Goal: Book appointment/travel/reservation

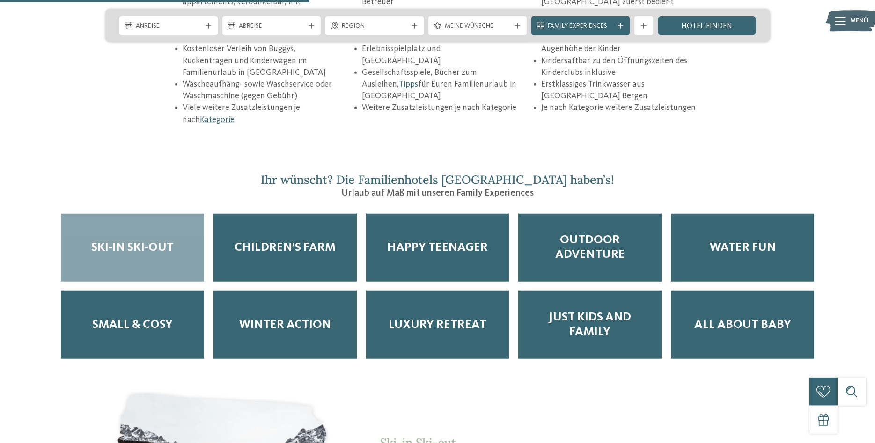
scroll to position [1527, 0]
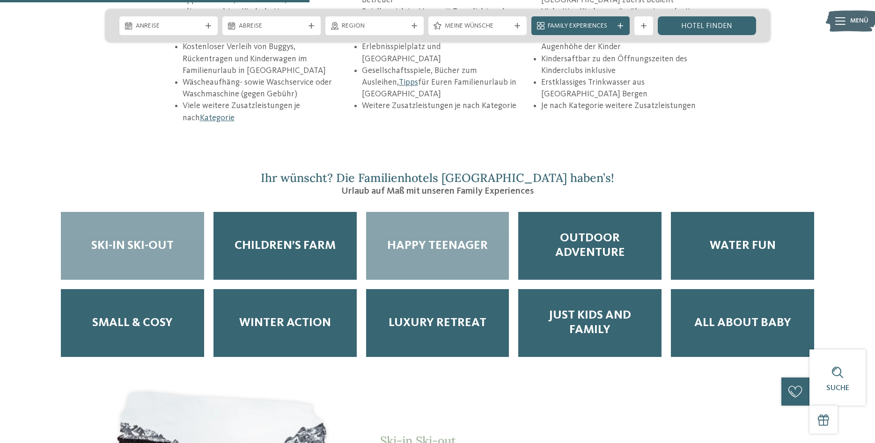
click at [455, 225] on div "Happy Teenager" at bounding box center [437, 246] width 143 height 68
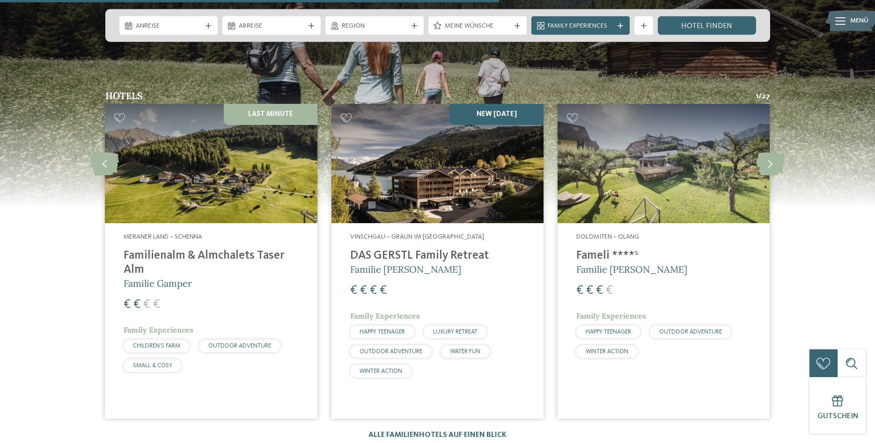
scroll to position [2482, 0]
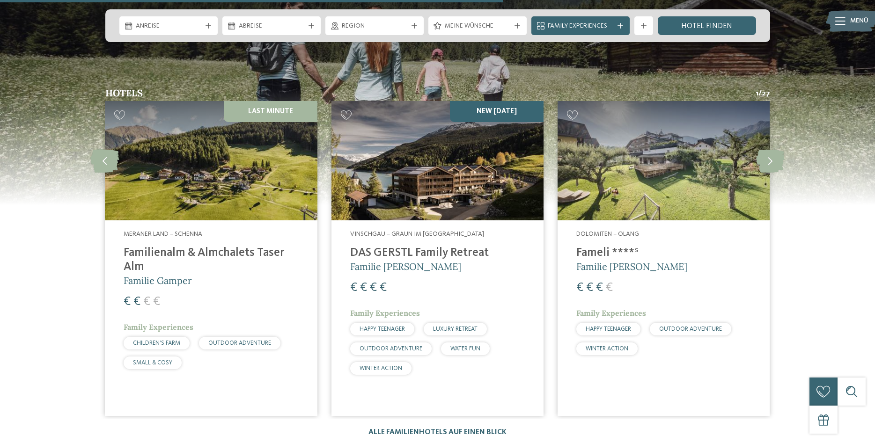
click at [438, 246] on h4 "DAS GERSTL Family Retreat" at bounding box center [437, 253] width 175 height 14
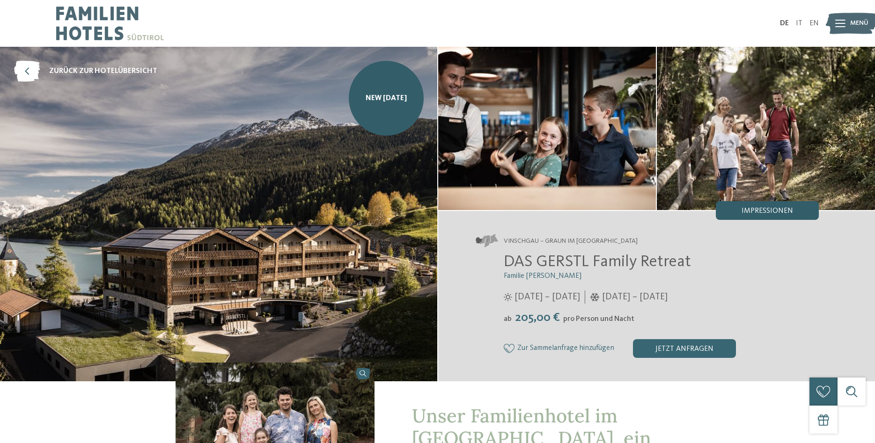
click at [786, 214] on span "Impressionen" at bounding box center [766, 210] width 51 height 7
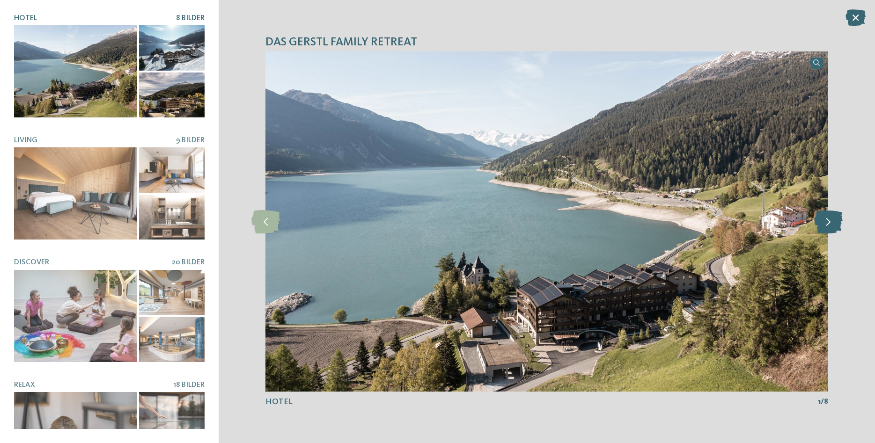
click at [827, 226] on icon at bounding box center [828, 221] width 29 height 23
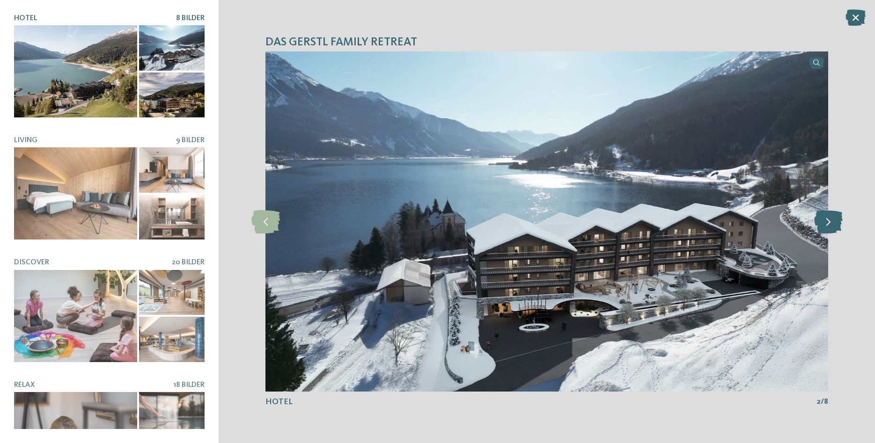
click at [827, 226] on icon at bounding box center [828, 221] width 29 height 23
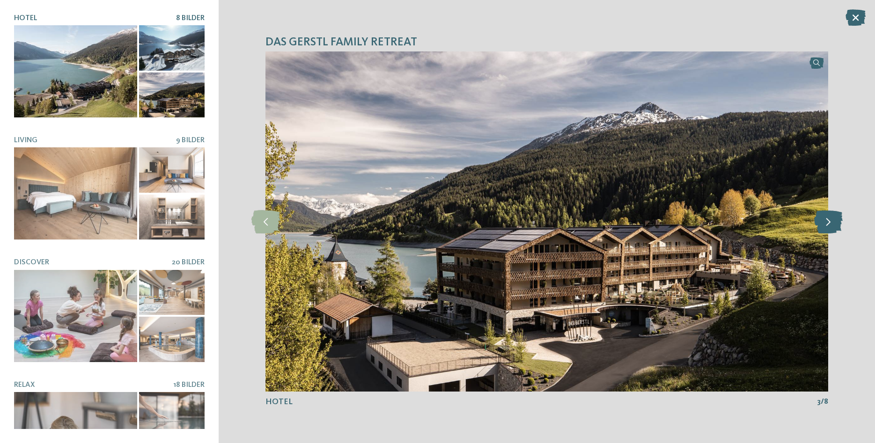
click at [827, 226] on icon at bounding box center [828, 221] width 29 height 23
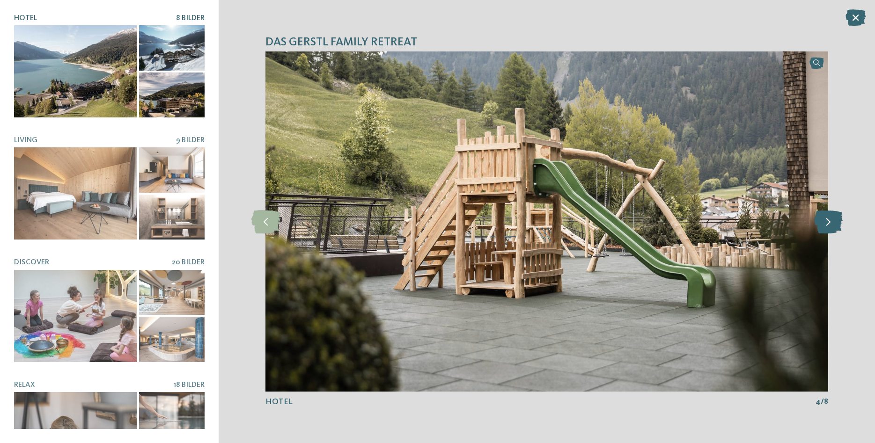
click at [827, 226] on icon at bounding box center [828, 221] width 29 height 23
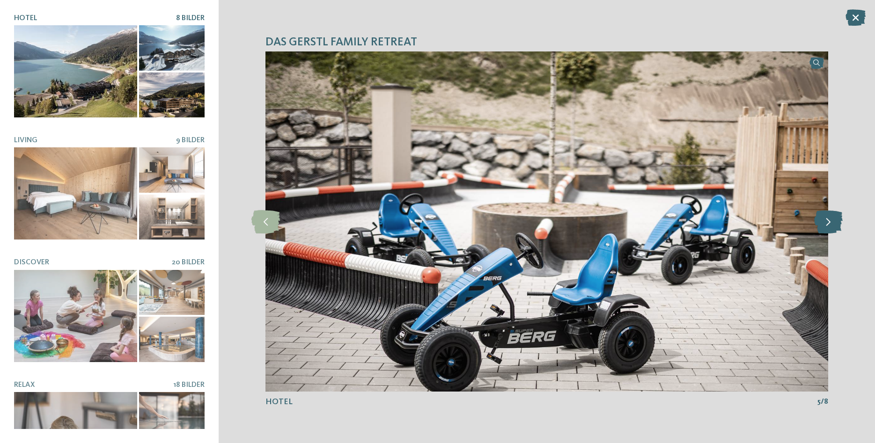
click at [827, 226] on icon at bounding box center [828, 221] width 29 height 23
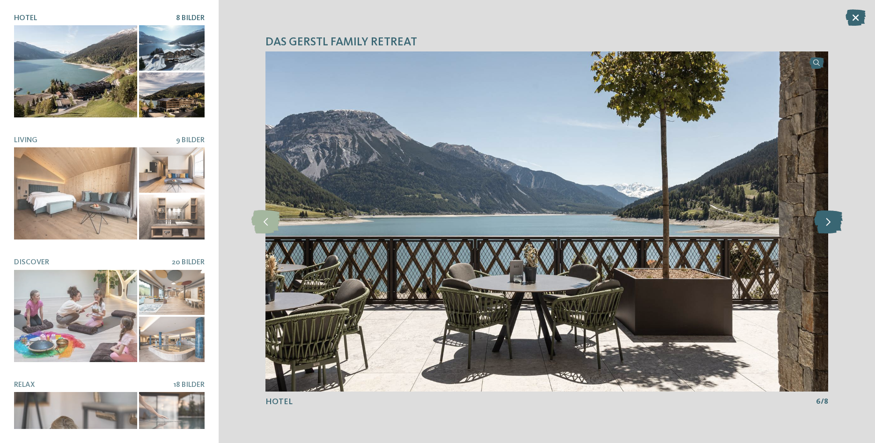
click at [827, 226] on icon at bounding box center [828, 221] width 29 height 23
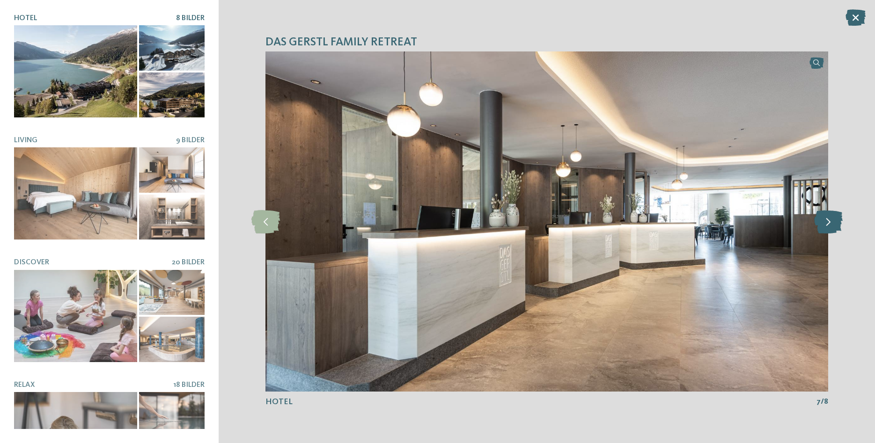
click at [827, 226] on icon at bounding box center [828, 221] width 29 height 23
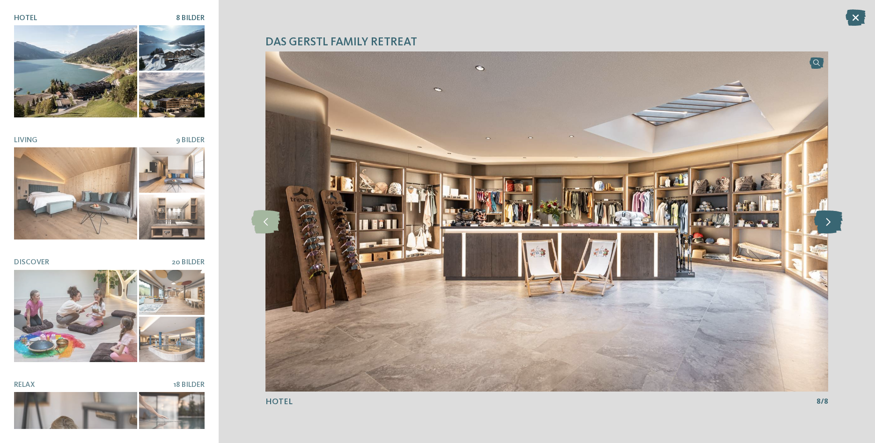
click at [827, 226] on icon at bounding box center [828, 221] width 29 height 23
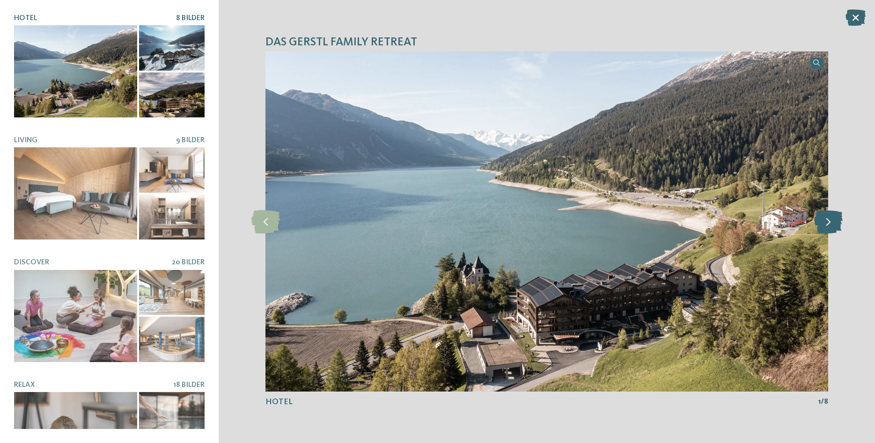
click at [827, 226] on icon at bounding box center [828, 221] width 29 height 23
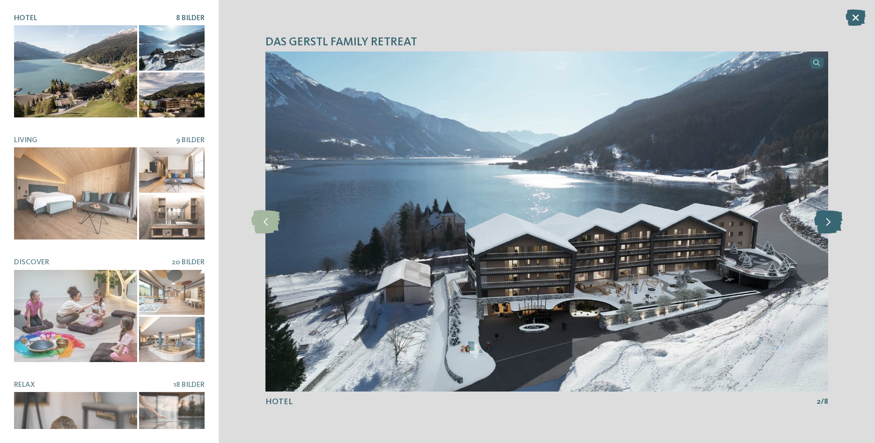
click at [827, 226] on icon at bounding box center [828, 221] width 29 height 23
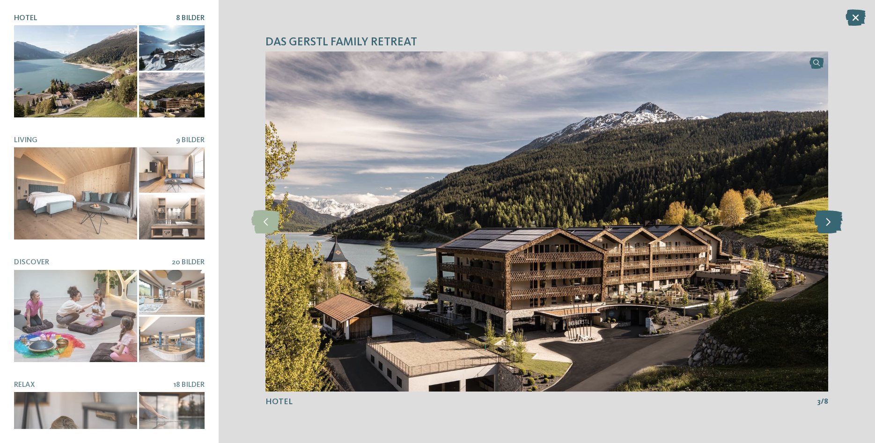
click at [827, 226] on icon at bounding box center [828, 221] width 29 height 23
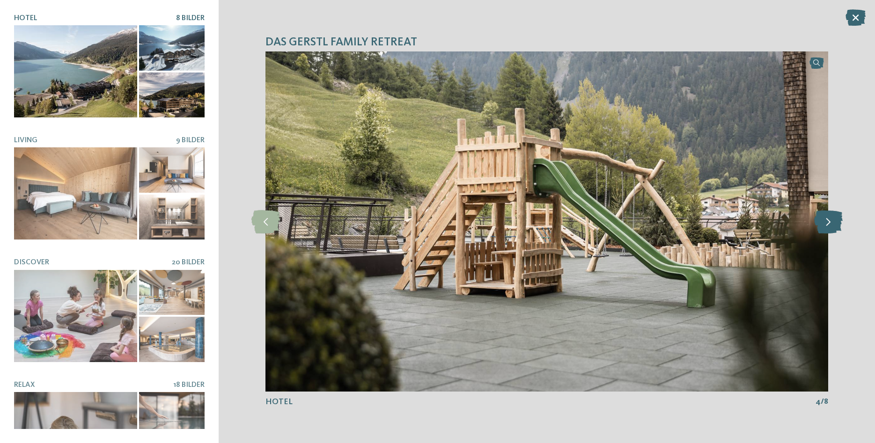
click at [827, 226] on icon at bounding box center [828, 221] width 29 height 23
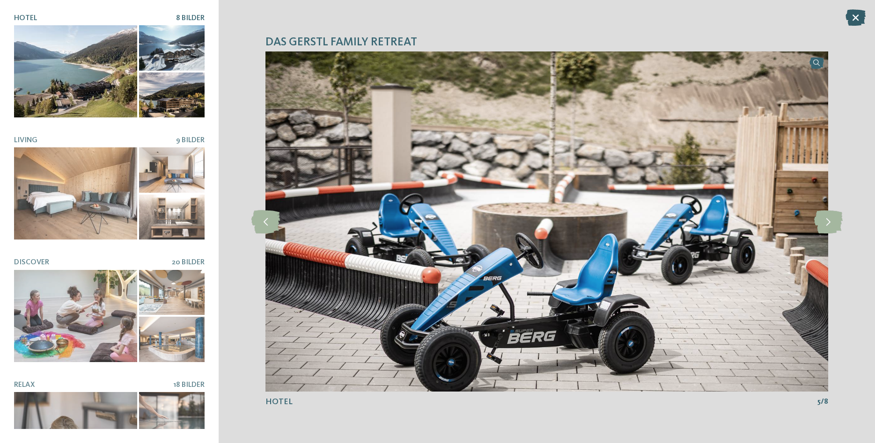
click at [852, 19] on icon at bounding box center [855, 17] width 20 height 16
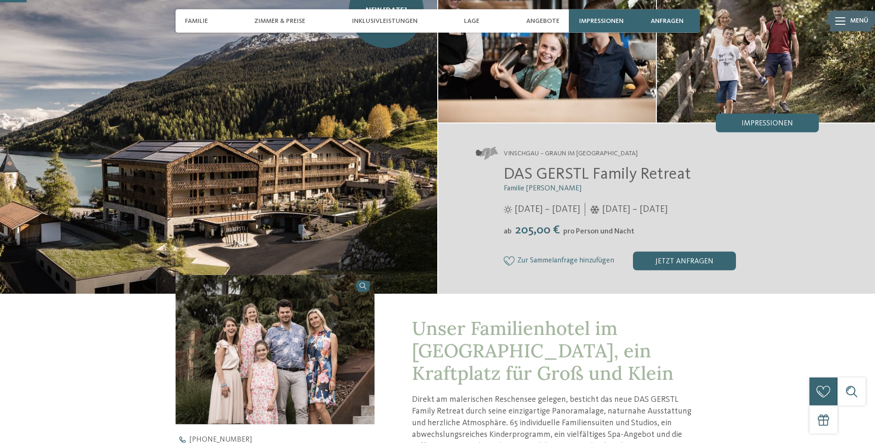
scroll to position [95, 0]
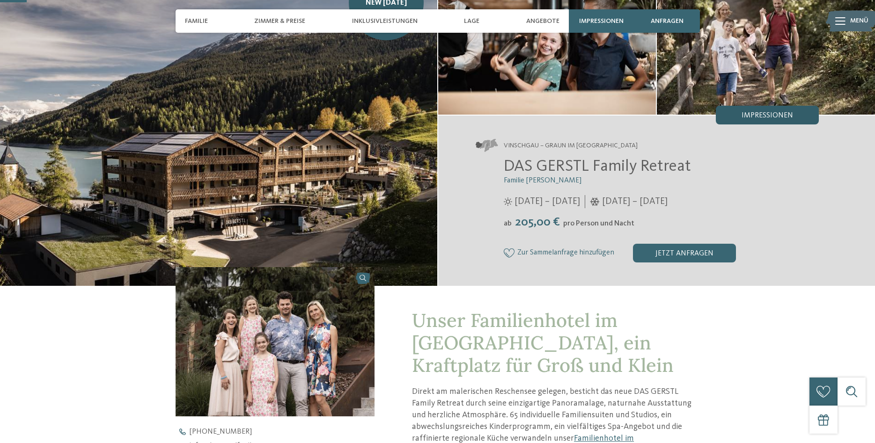
click at [769, 109] on div "Impressionen" at bounding box center [766, 115] width 103 height 19
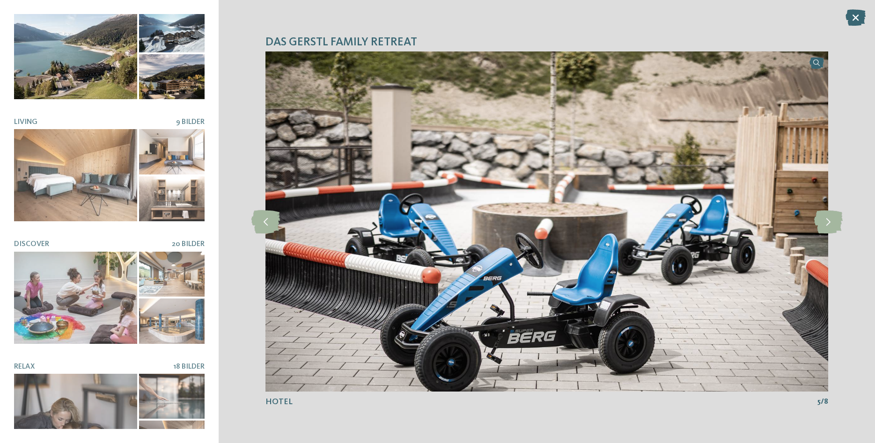
scroll to position [9, 0]
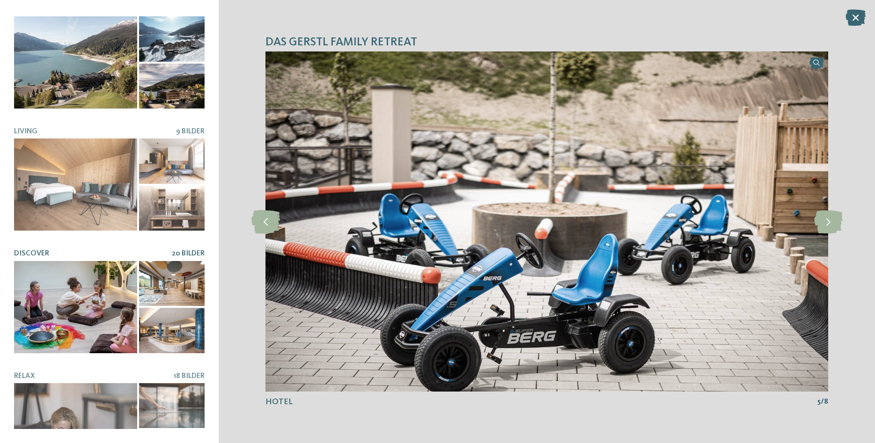
click at [102, 293] on div at bounding box center [75, 307] width 123 height 92
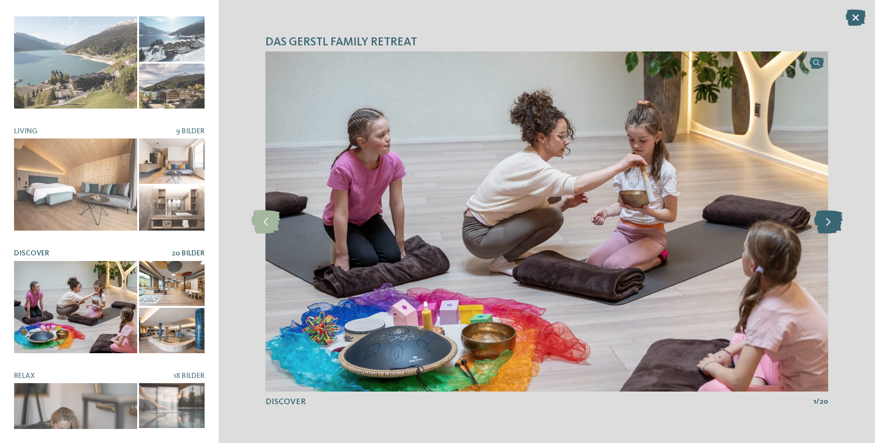
click at [822, 222] on icon at bounding box center [828, 221] width 29 height 23
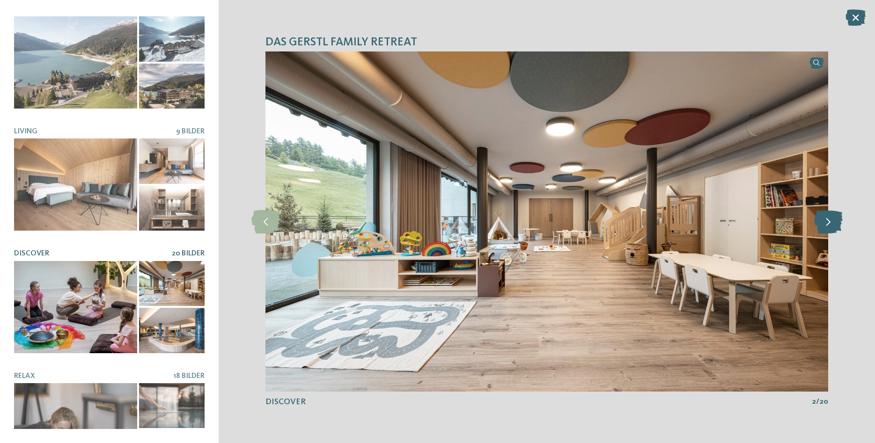
click at [822, 222] on icon at bounding box center [828, 221] width 29 height 23
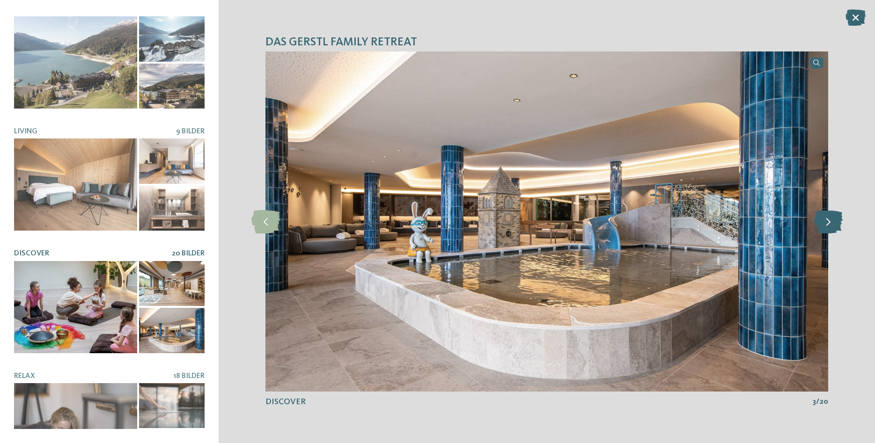
click at [822, 222] on icon at bounding box center [828, 221] width 29 height 23
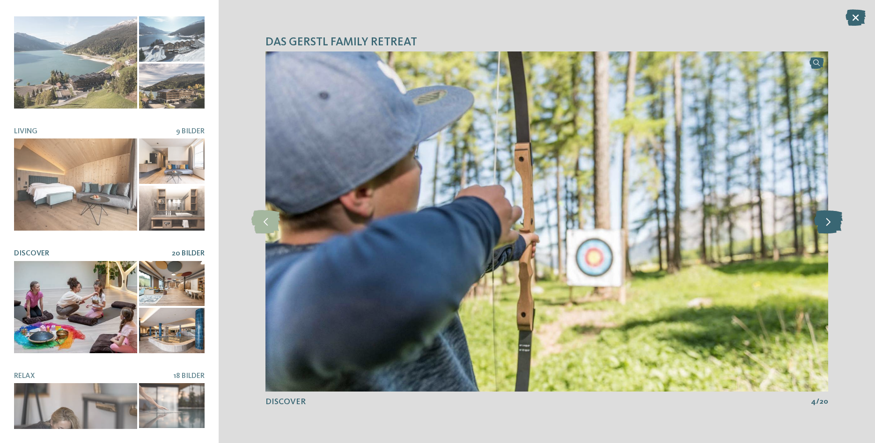
click at [822, 222] on icon at bounding box center [828, 221] width 29 height 23
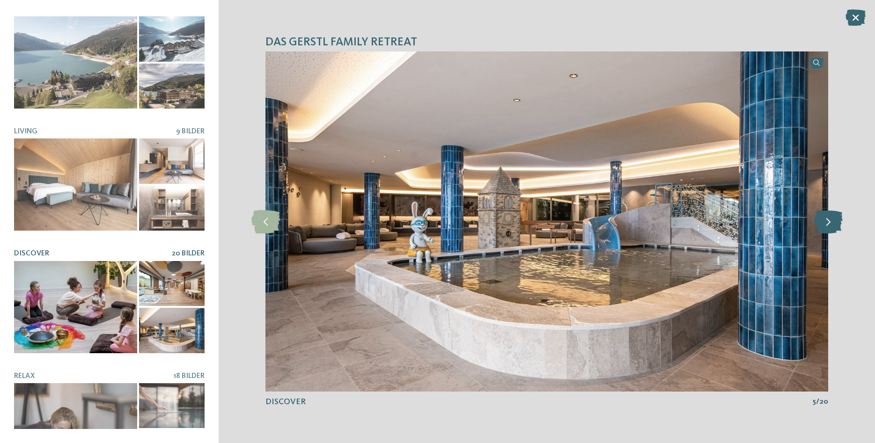
click at [822, 222] on icon at bounding box center [828, 221] width 29 height 23
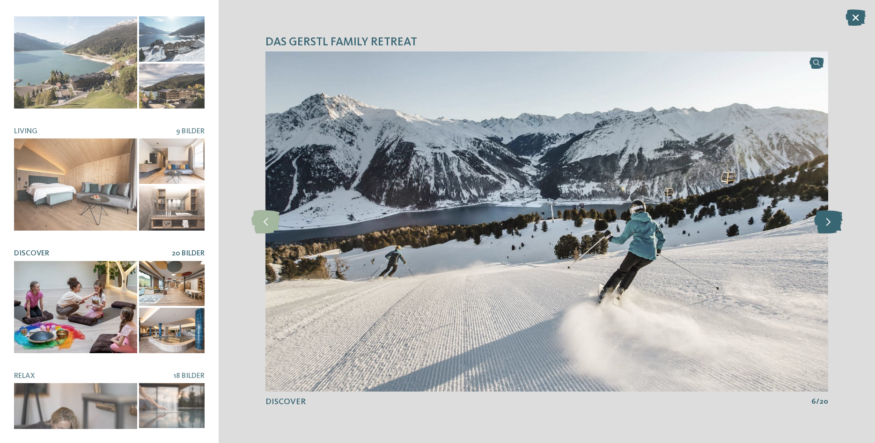
click at [822, 222] on icon at bounding box center [828, 221] width 29 height 23
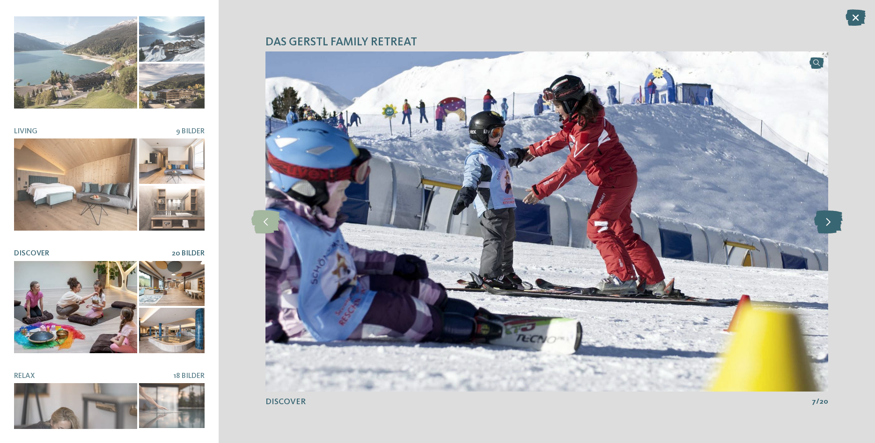
click at [822, 222] on icon at bounding box center [828, 221] width 29 height 23
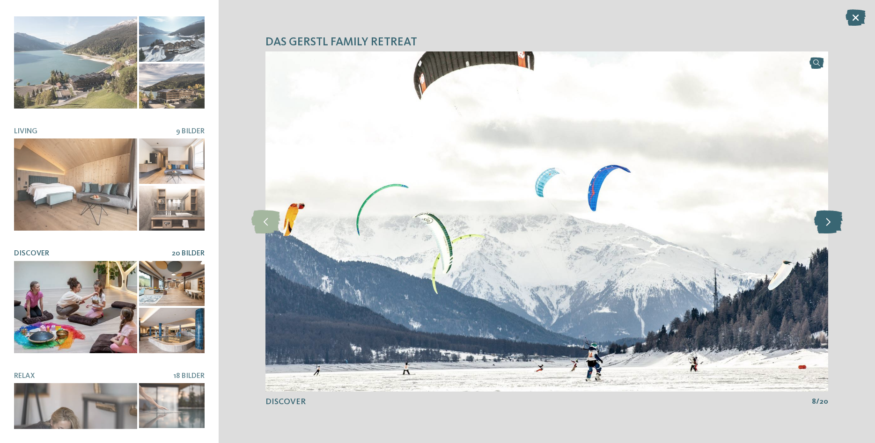
click at [822, 222] on icon at bounding box center [828, 221] width 29 height 23
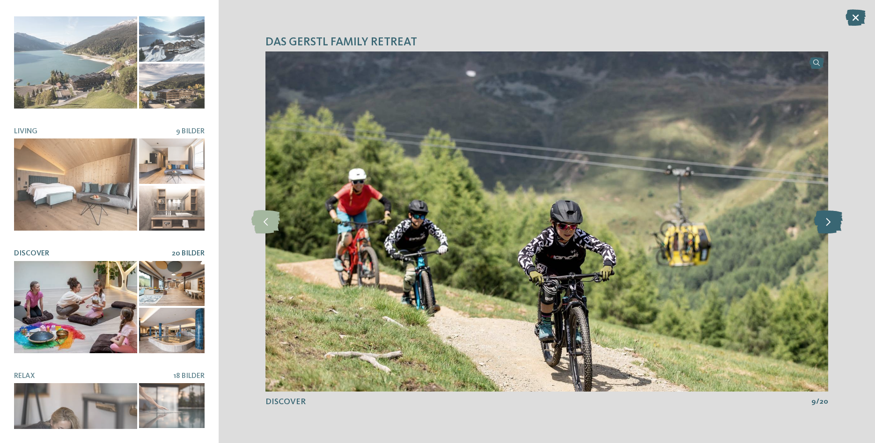
click at [822, 222] on icon at bounding box center [828, 221] width 29 height 23
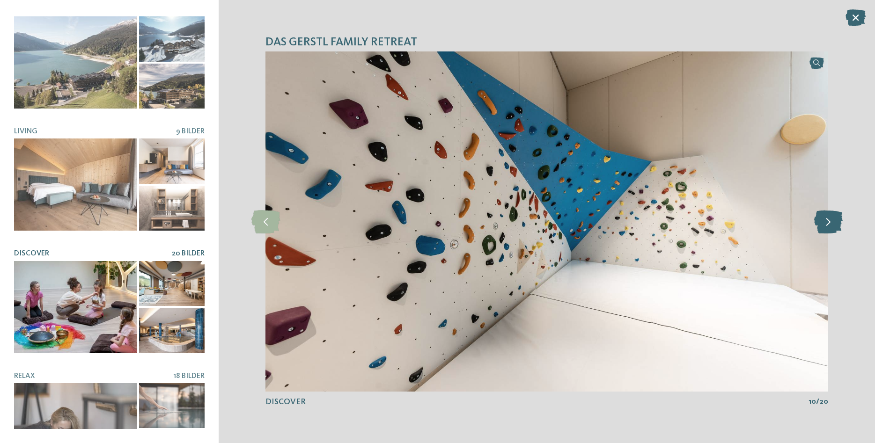
click at [822, 222] on icon at bounding box center [828, 221] width 29 height 23
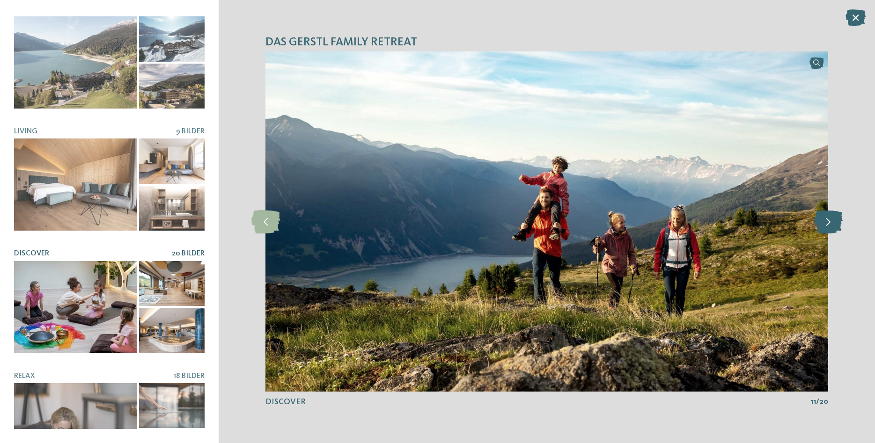
click at [822, 222] on icon at bounding box center [828, 221] width 29 height 23
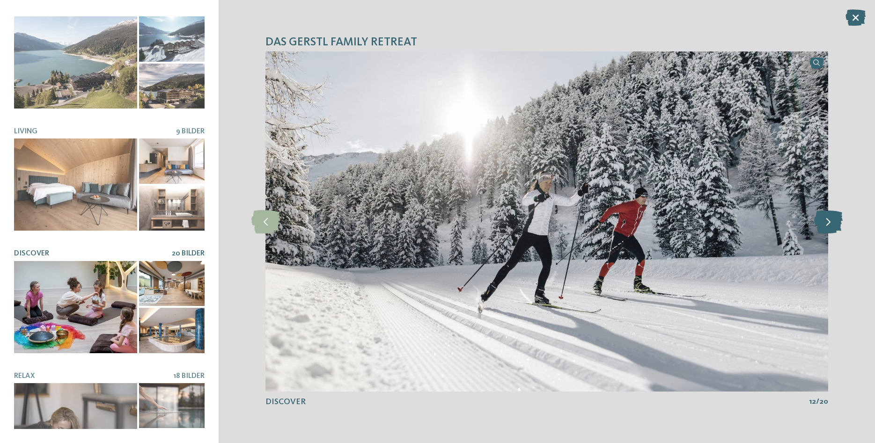
click at [822, 222] on icon at bounding box center [828, 221] width 29 height 23
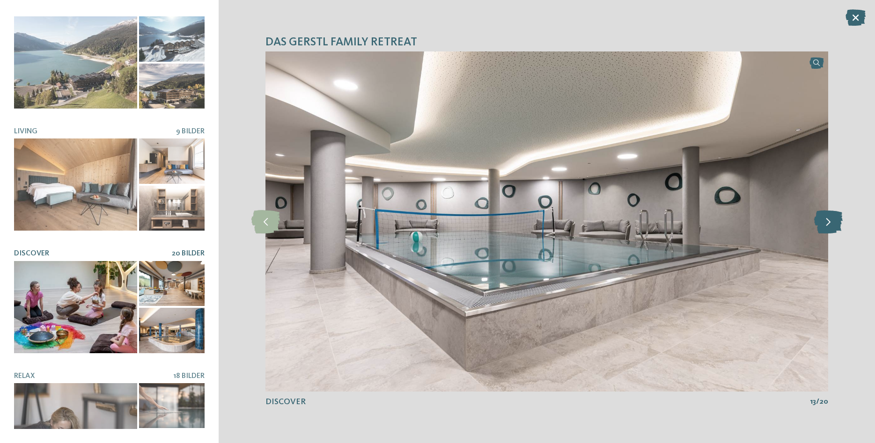
click at [820, 222] on icon at bounding box center [828, 221] width 29 height 23
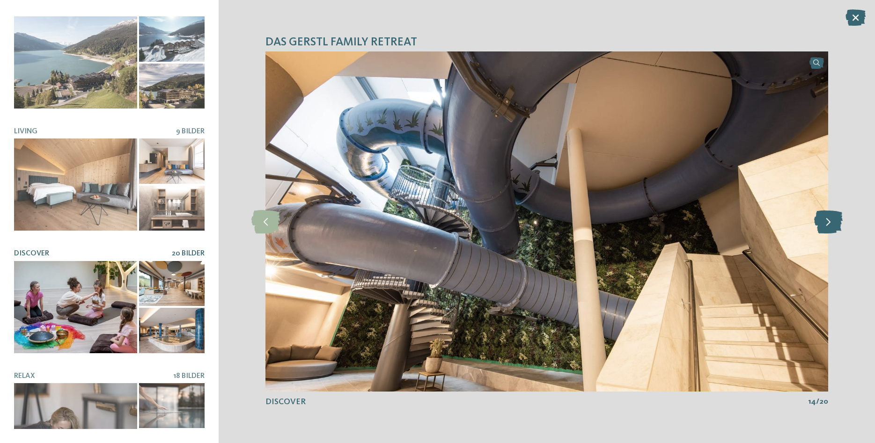
click at [823, 222] on icon at bounding box center [828, 221] width 29 height 23
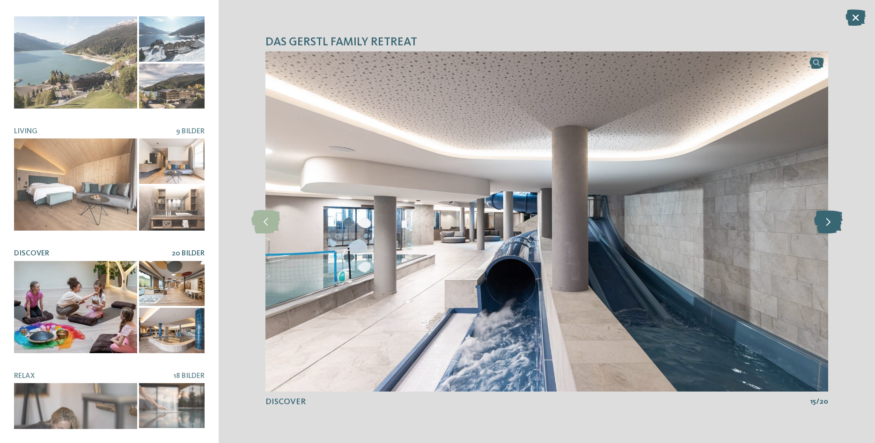
click at [823, 222] on icon at bounding box center [828, 221] width 29 height 23
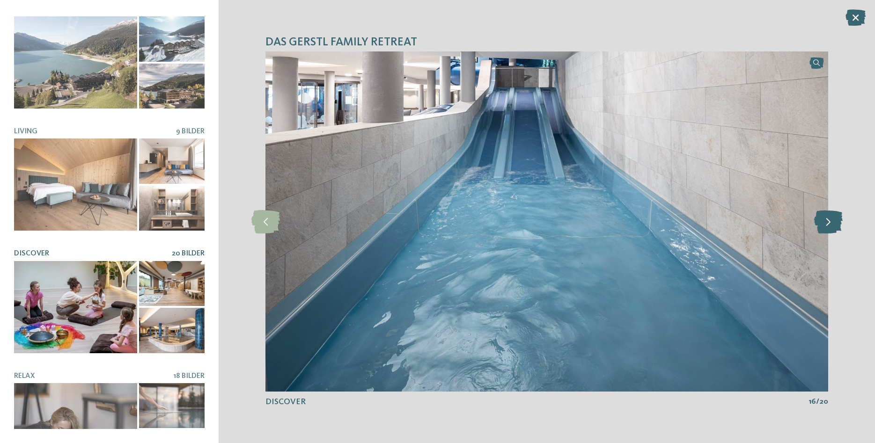
click at [823, 222] on icon at bounding box center [828, 221] width 29 height 23
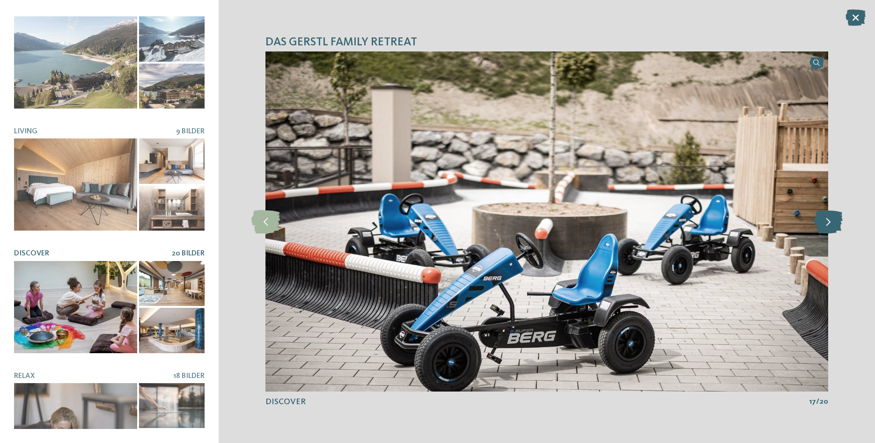
click at [823, 222] on icon at bounding box center [828, 221] width 29 height 23
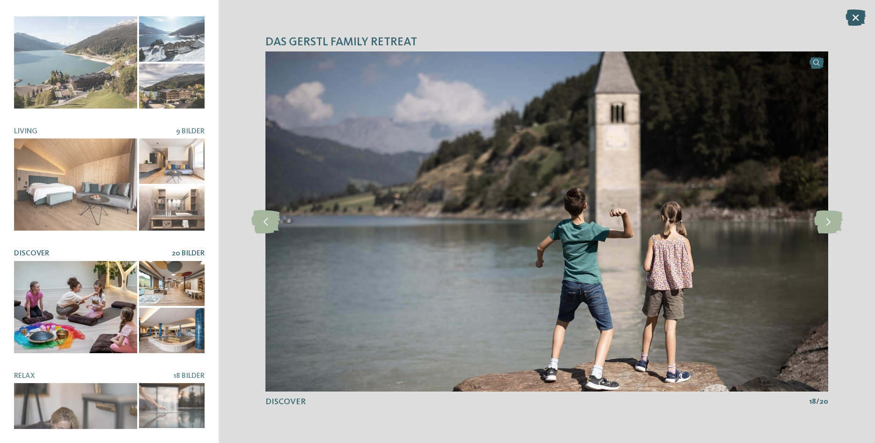
click at [855, 18] on icon at bounding box center [855, 17] width 20 height 16
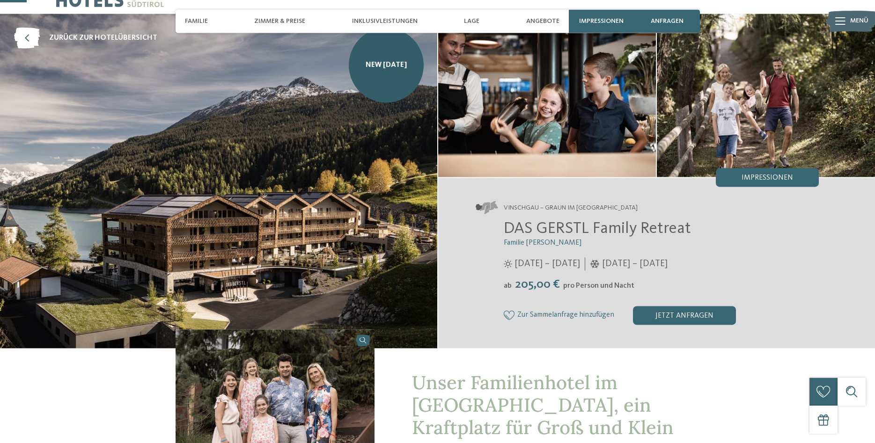
scroll to position [0, 0]
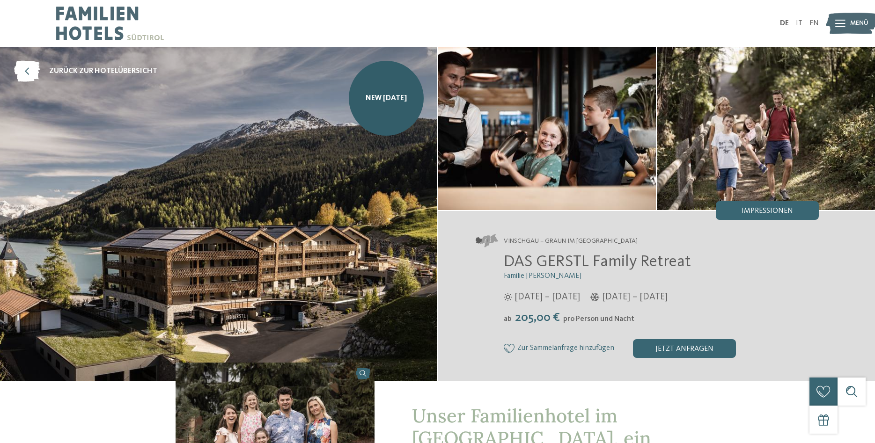
click at [838, 23] on icon at bounding box center [840, 23] width 10 height 7
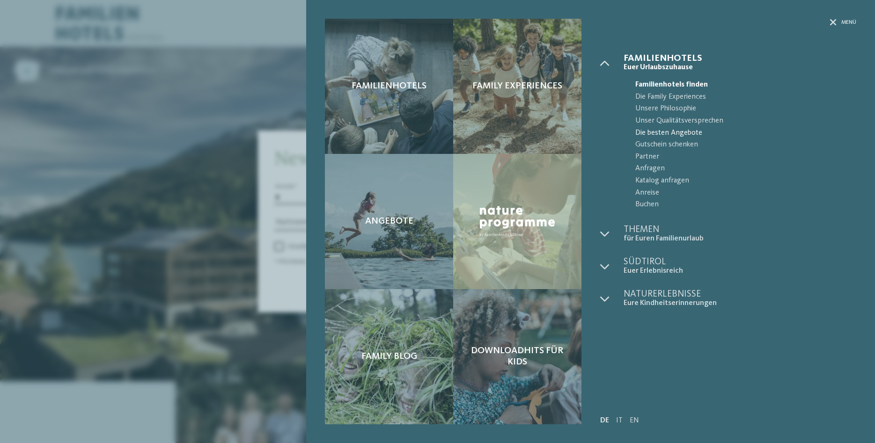
click at [678, 131] on span "Die besten Angebote" at bounding box center [745, 133] width 221 height 12
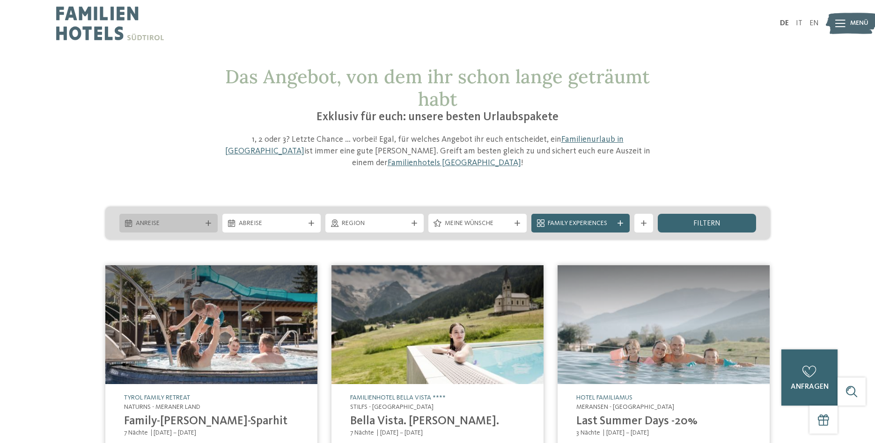
click at [165, 219] on span "Anreise" at bounding box center [169, 223] width 66 height 9
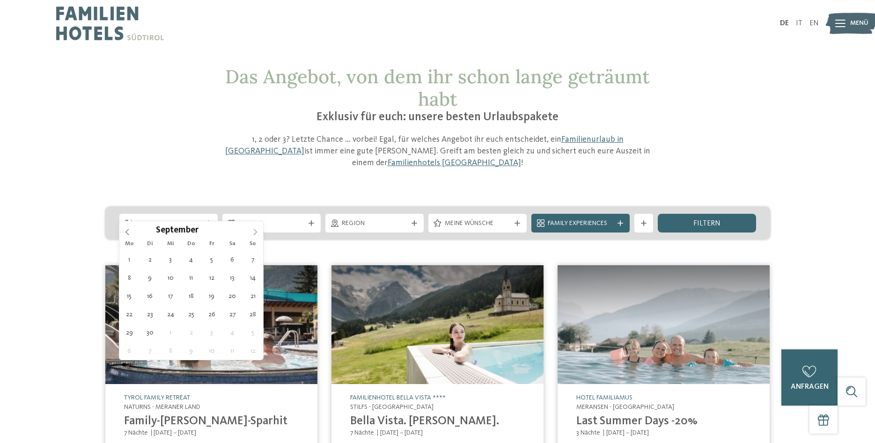
click at [255, 232] on icon at bounding box center [255, 232] width 7 height 7
type div "[DATE]"
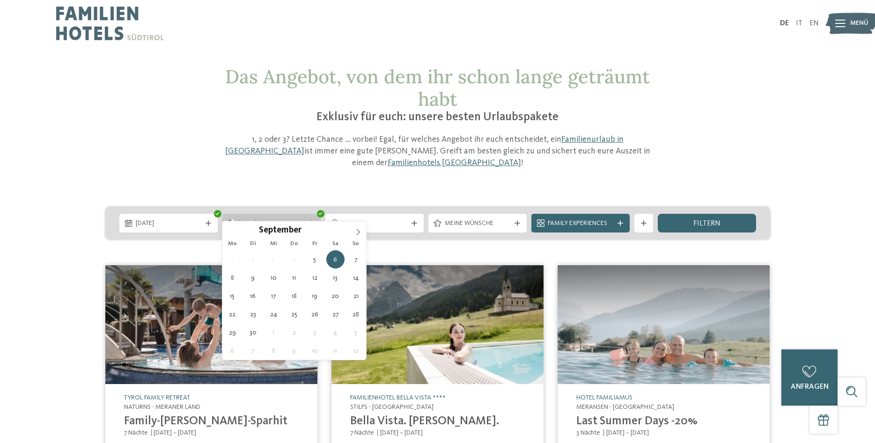
click at [305, 218] on div "[DATE]" at bounding box center [271, 223] width 70 height 10
type div "[DATE]"
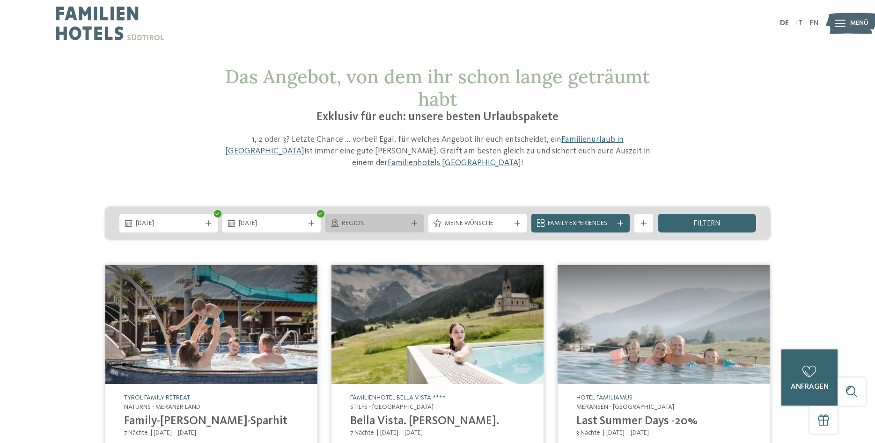
click at [379, 219] on span "Region" at bounding box center [375, 223] width 66 height 9
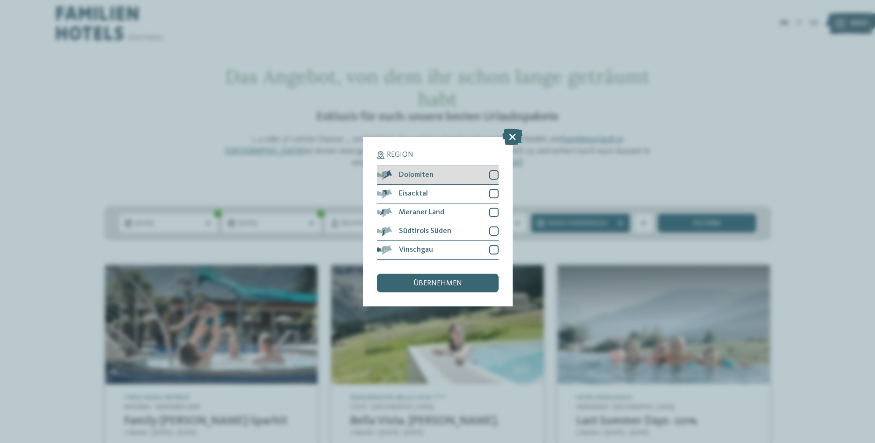
click at [494, 175] on div at bounding box center [493, 174] width 9 height 9
click at [492, 193] on div at bounding box center [493, 193] width 9 height 9
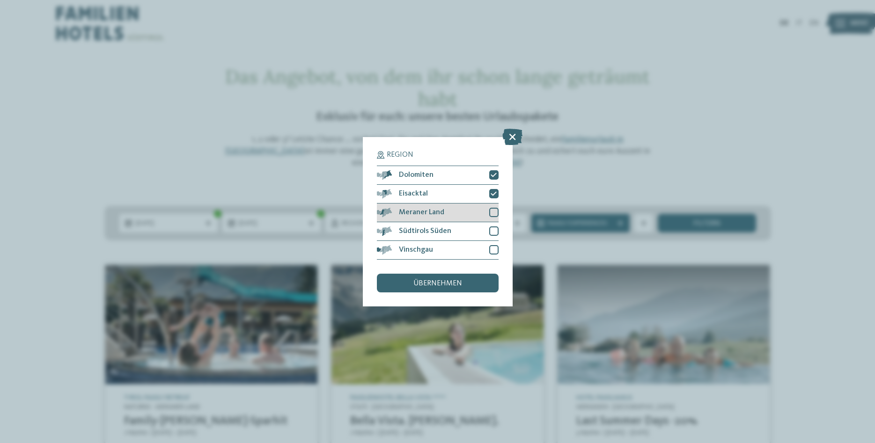
click at [490, 213] on div at bounding box center [493, 212] width 9 height 9
click at [493, 229] on div at bounding box center [493, 230] width 9 height 9
click at [489, 210] on div at bounding box center [493, 212] width 9 height 9
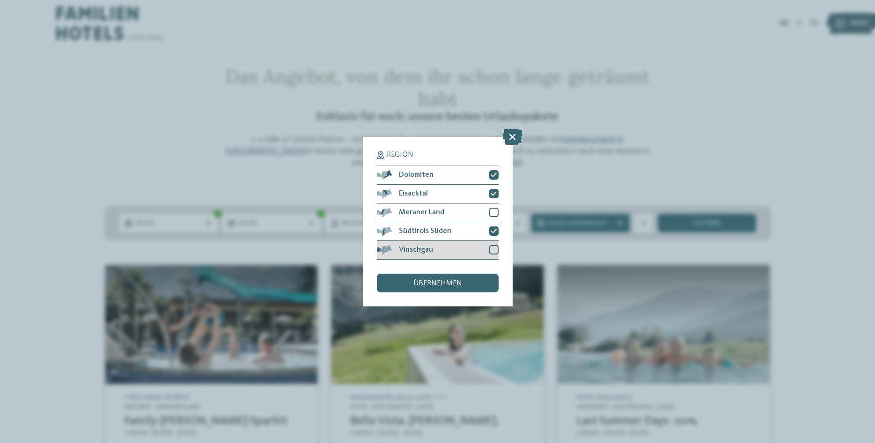
click at [495, 252] on div at bounding box center [493, 249] width 9 height 9
click at [462, 284] on div "übernehmen" at bounding box center [438, 283] width 122 height 19
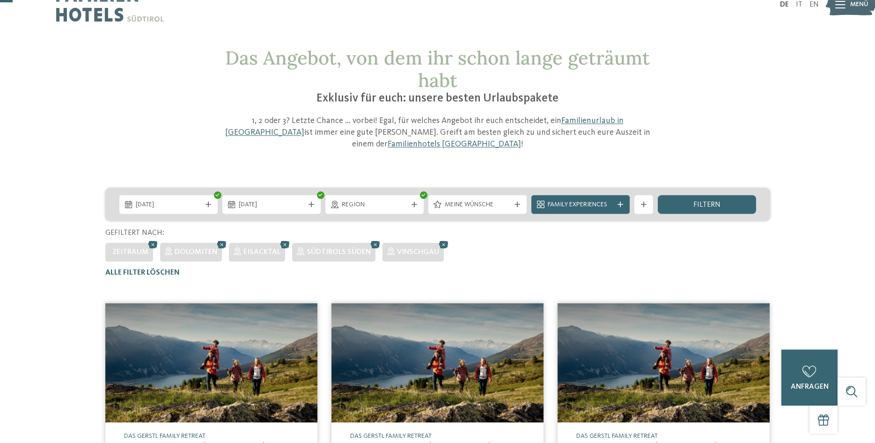
scroll to position [13, 0]
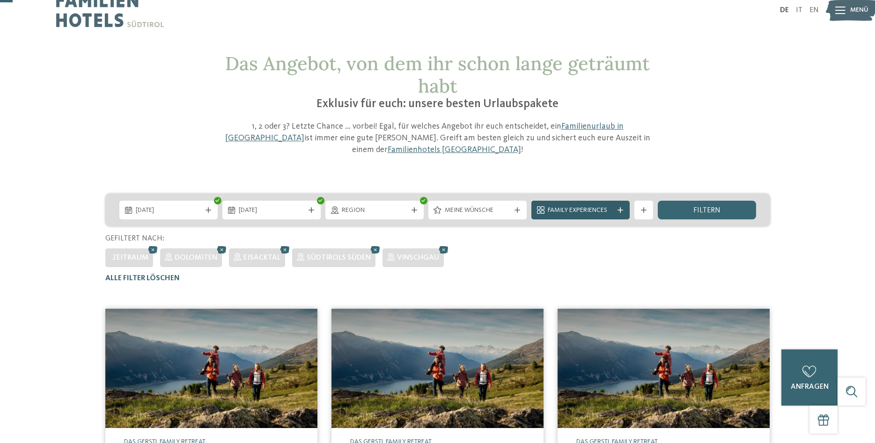
click at [621, 207] on icon at bounding box center [620, 210] width 6 height 6
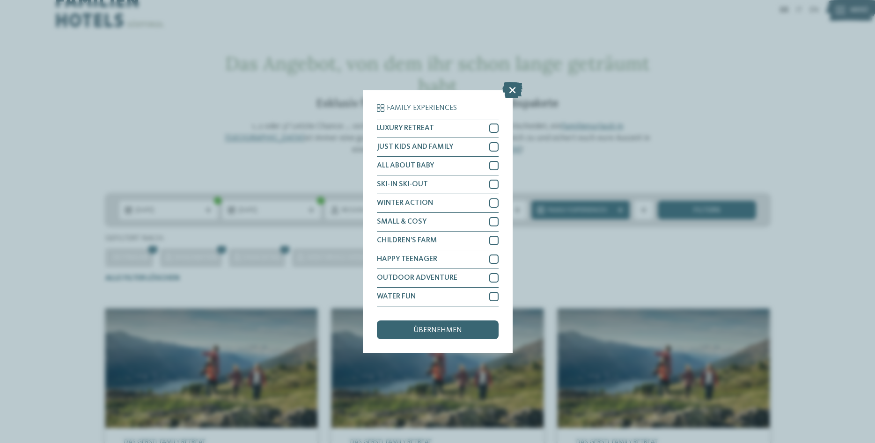
click at [608, 268] on div "Family Experiences LUXURY RETREAT JUST KIDS AND FAMILY" at bounding box center [437, 221] width 875 height 443
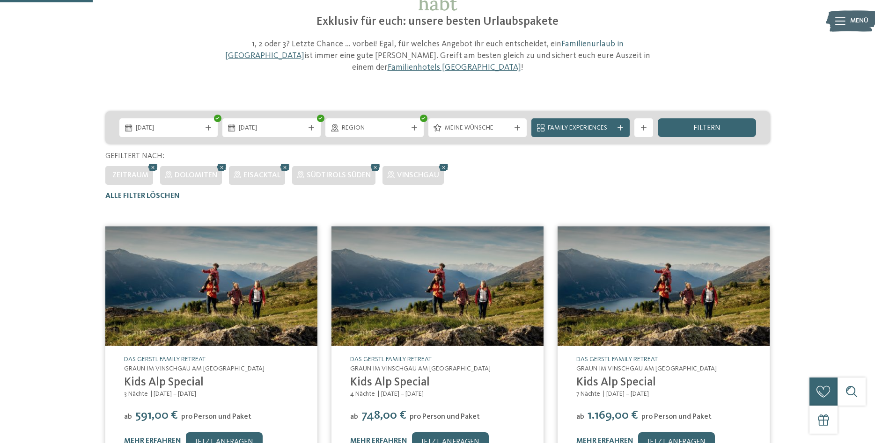
scroll to position [286, 0]
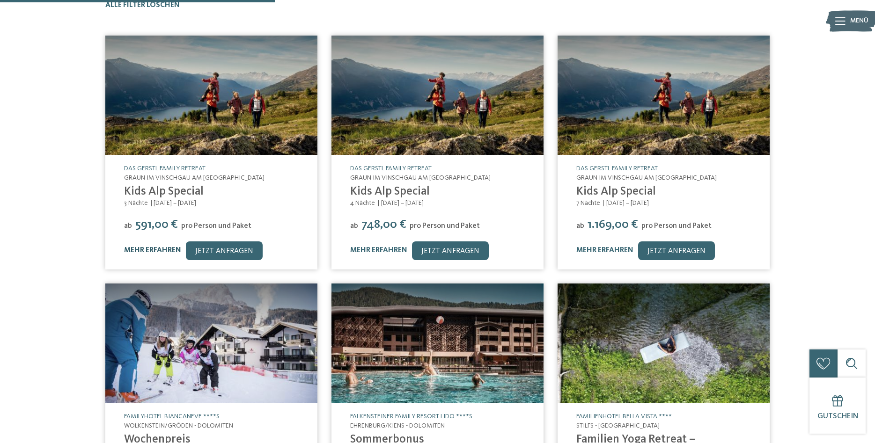
click at [152, 247] on link "mehr erfahren" at bounding box center [152, 250] width 57 height 7
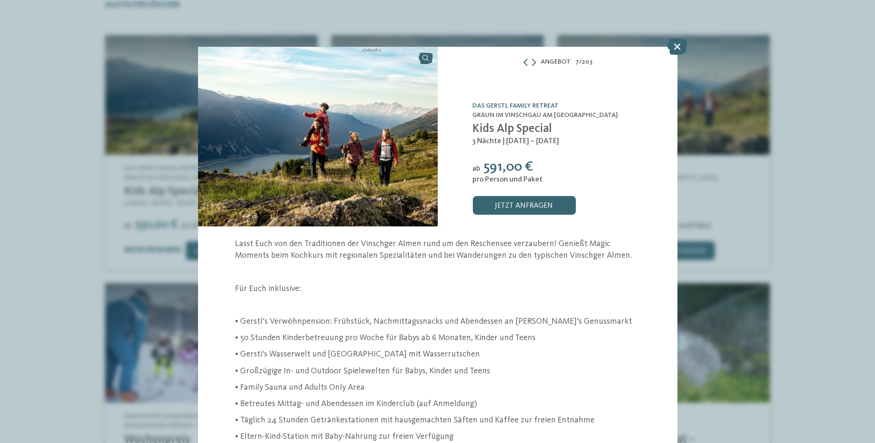
scroll to position [56, 0]
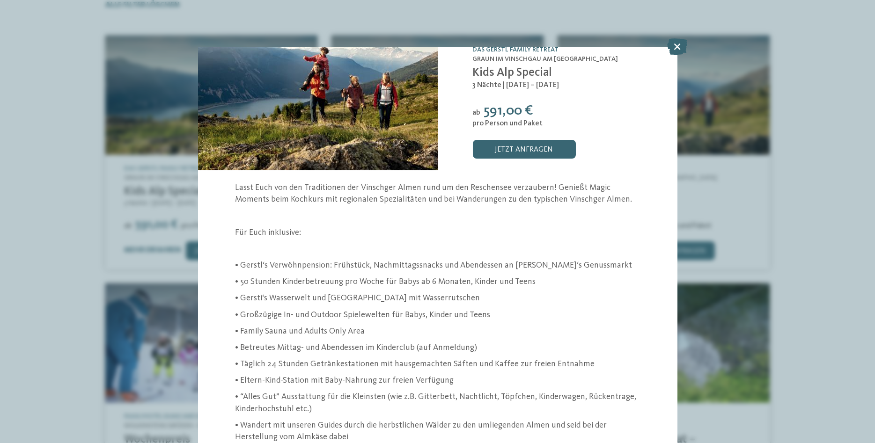
click at [682, 51] on icon at bounding box center [677, 46] width 20 height 16
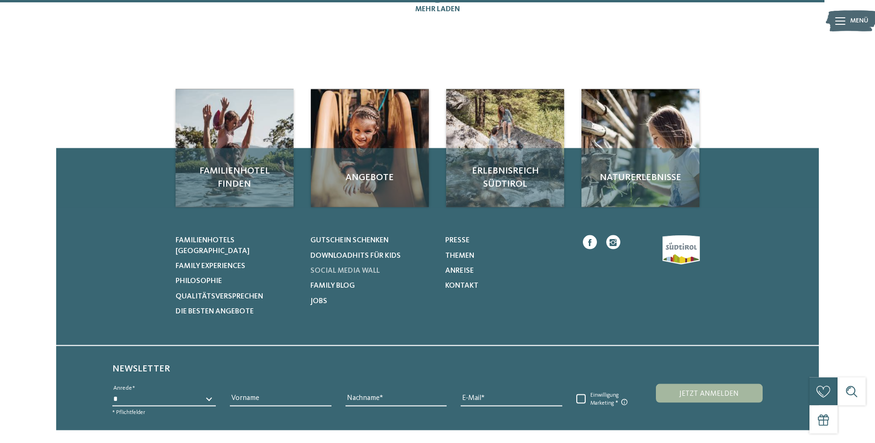
scroll to position [859, 0]
